Goal: Find specific page/section: Find specific page/section

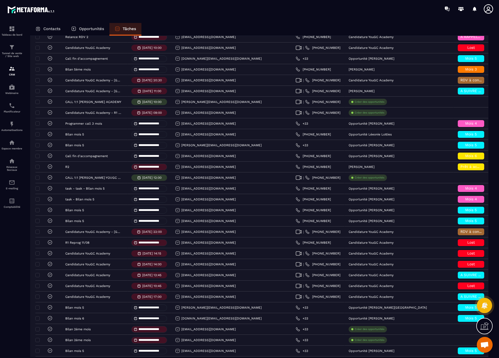
scroll to position [855, 0]
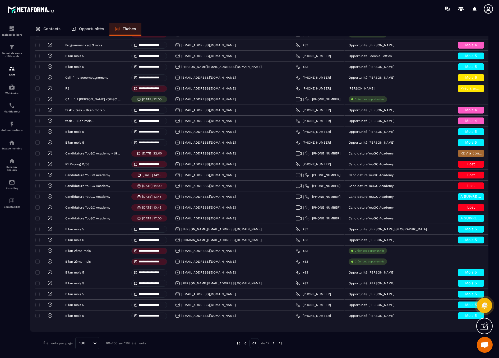
click at [244, 344] on img at bounding box center [245, 343] width 5 height 5
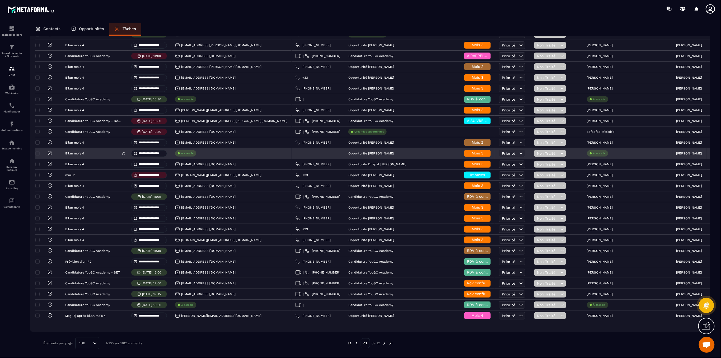
scroll to position [785, 0]
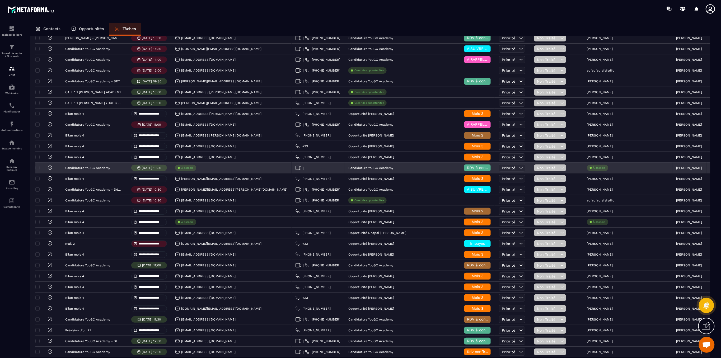
click at [231, 24] on div "Contacts Opportunités Tâches" at bounding box center [370, 29] width 681 height 13
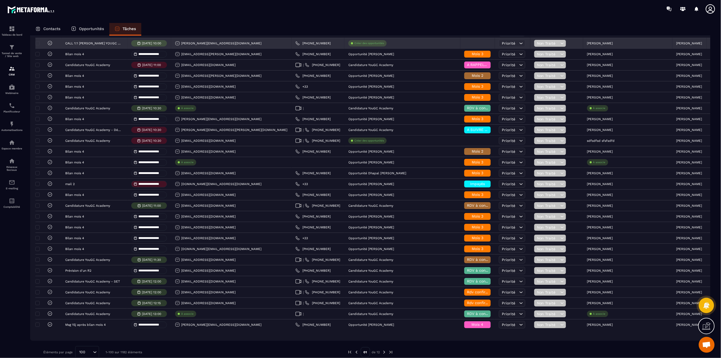
scroll to position [855, 0]
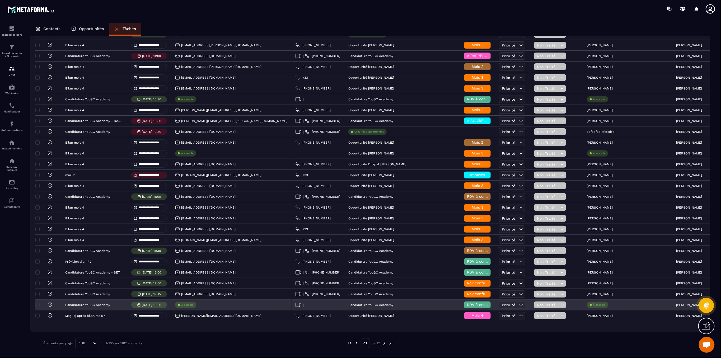
drag, startPoint x: 608, startPoint y: 305, endPoint x: 636, endPoint y: 305, distance: 28.0
click at [526, 305] on div "[PERSON_NAME]" at bounding box center [690, 305] width 34 height 11
copy p "[PERSON_NAME]"
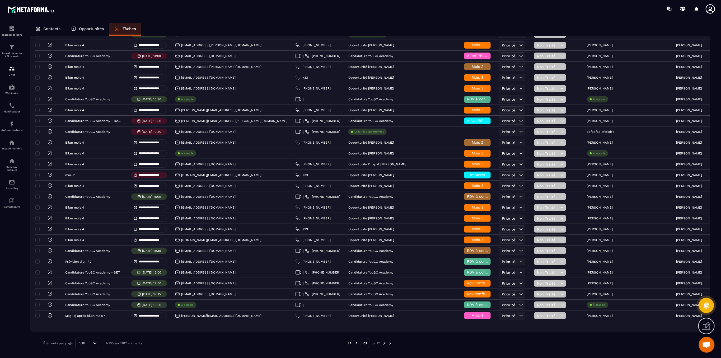
click at [385, 344] on img at bounding box center [384, 343] width 5 height 5
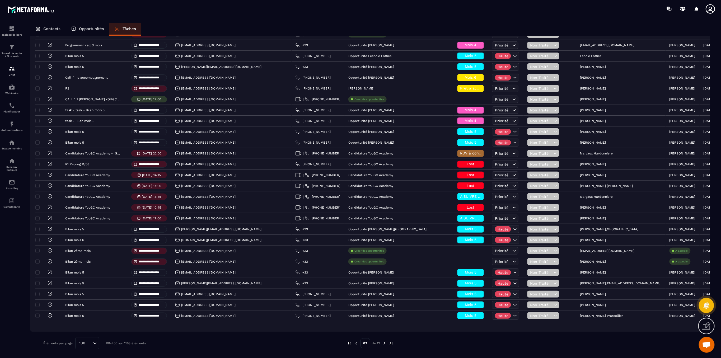
click at [357, 342] on img at bounding box center [356, 343] width 5 height 5
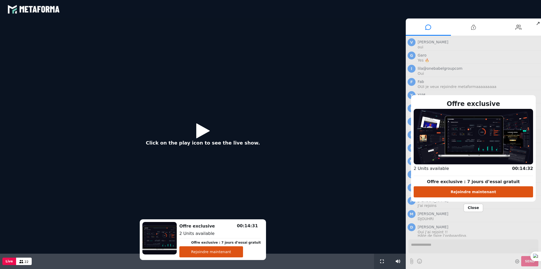
scroll to position [355, 0]
